Goal: Task Accomplishment & Management: Use online tool/utility

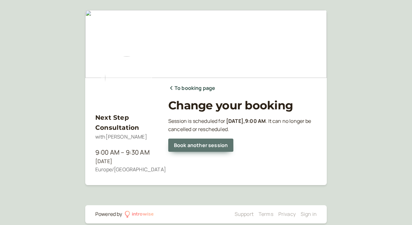
click at [205, 148] on link "Book another session" at bounding box center [200, 145] width 65 height 13
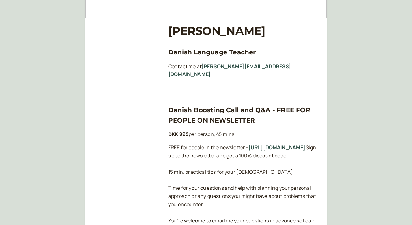
scroll to position [10, 0]
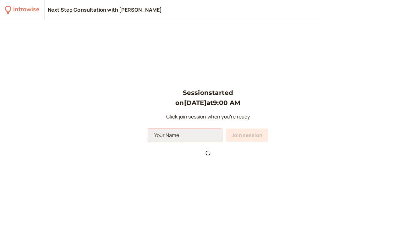
click at [182, 139] on input at bounding box center [185, 135] width 74 height 13
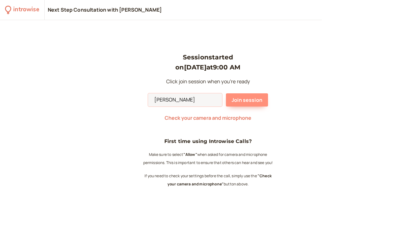
type input "[PERSON_NAME]"
click at [238, 102] on span "Join session" at bounding box center [247, 100] width 31 height 7
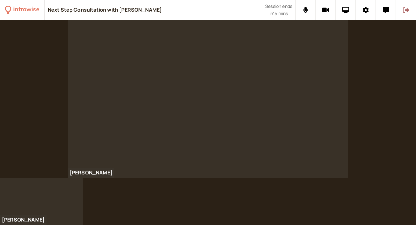
click at [404, 14] on button at bounding box center [406, 10] width 20 height 20
